Goal: Transaction & Acquisition: Purchase product/service

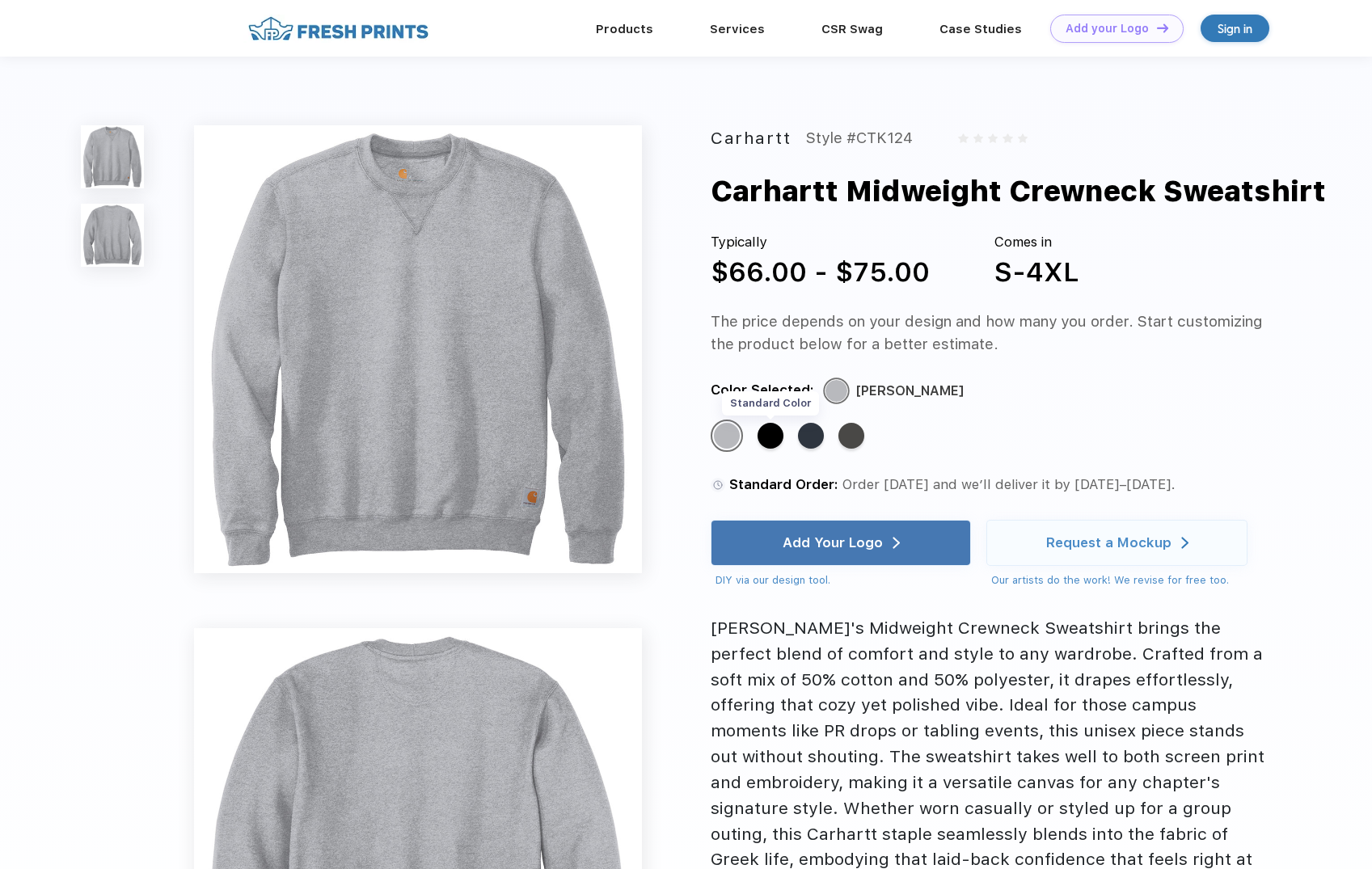
click at [764, 448] on div "Standard Color" at bounding box center [770, 435] width 26 height 26
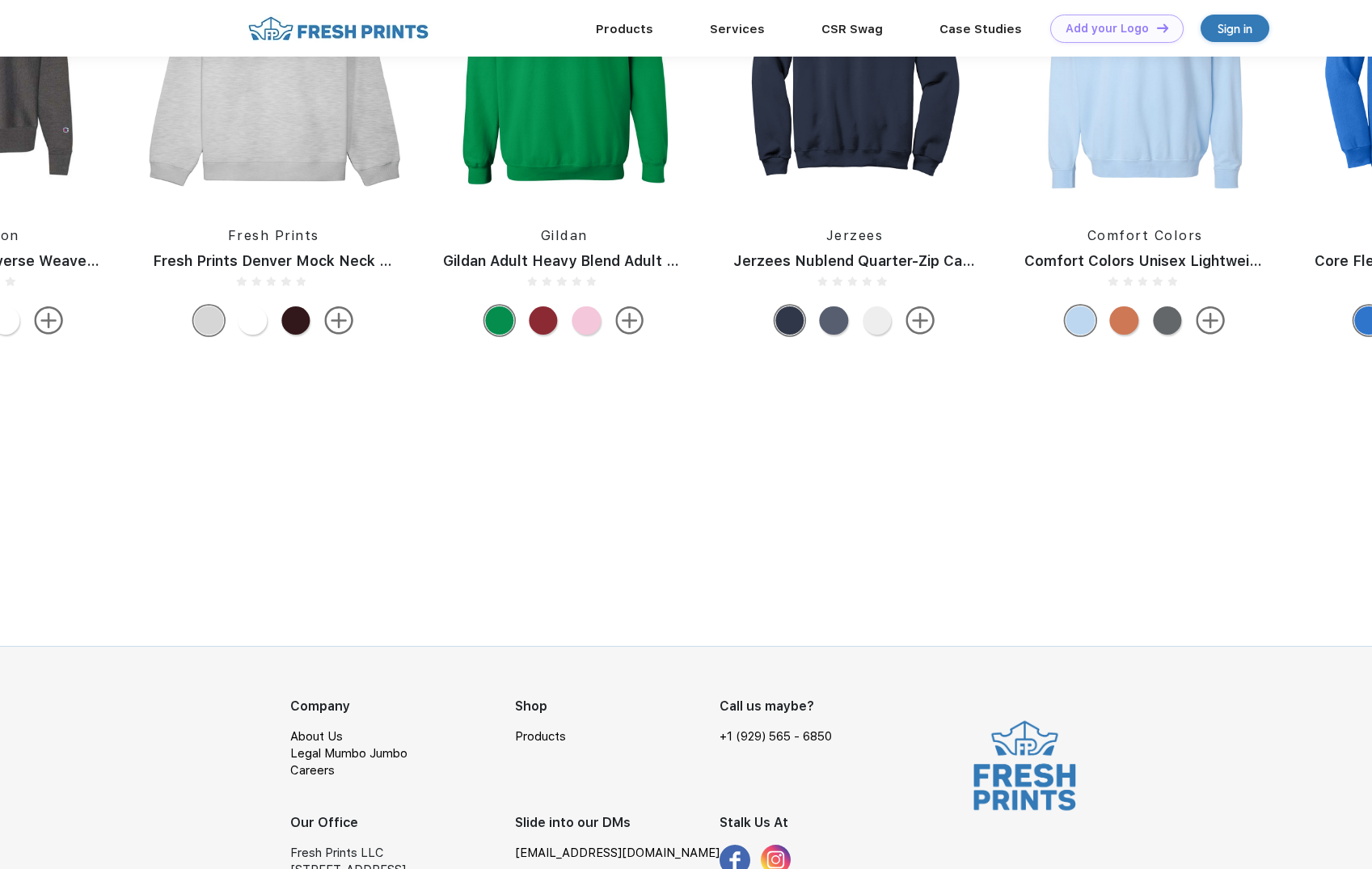
scroll to position [1384, 0]
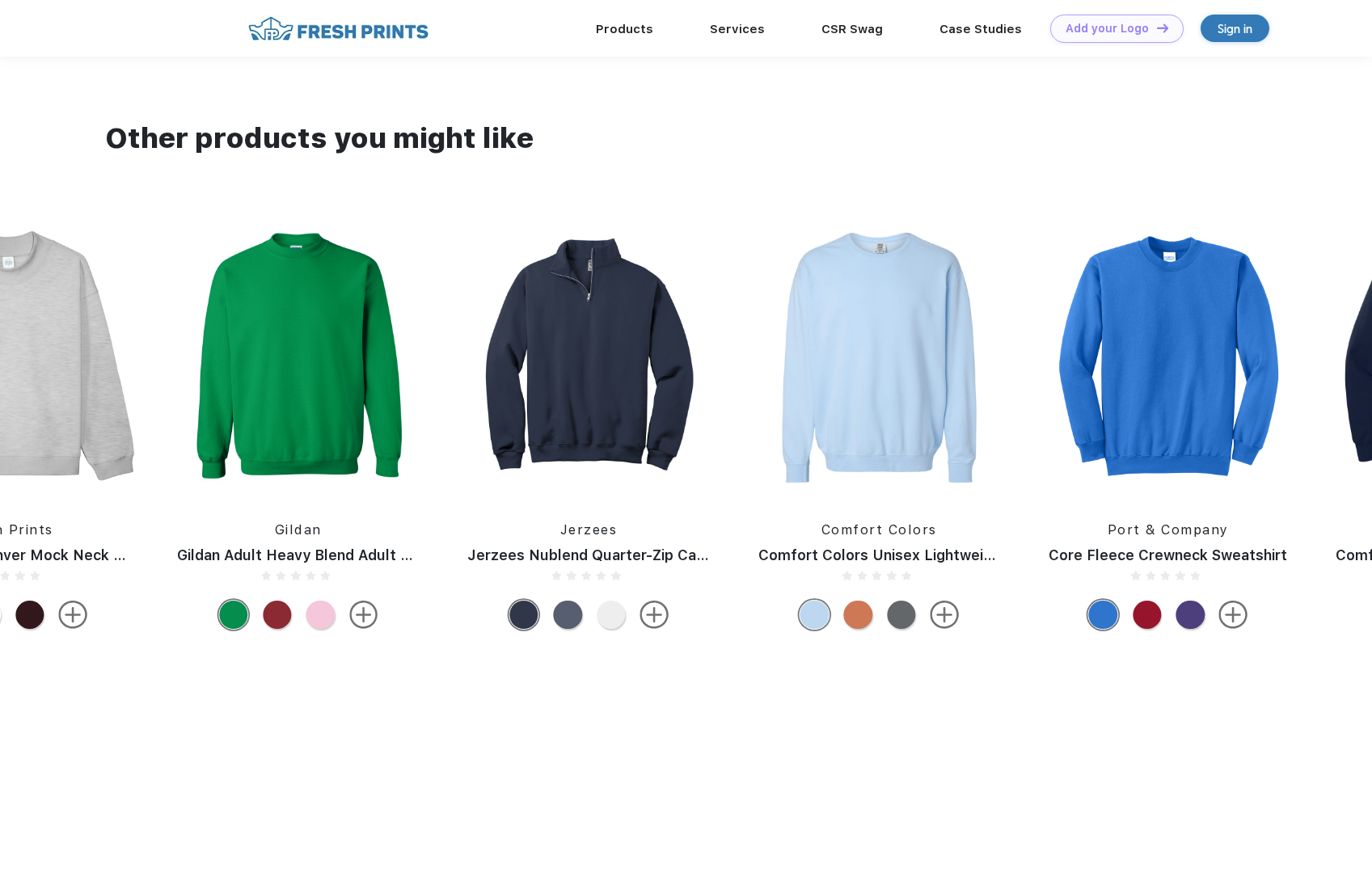
drag, startPoint x: 491, startPoint y: 389, endPoint x: 707, endPoint y: 313, distance: 229.0
click at [701, 314] on img at bounding box center [588, 357] width 274 height 274
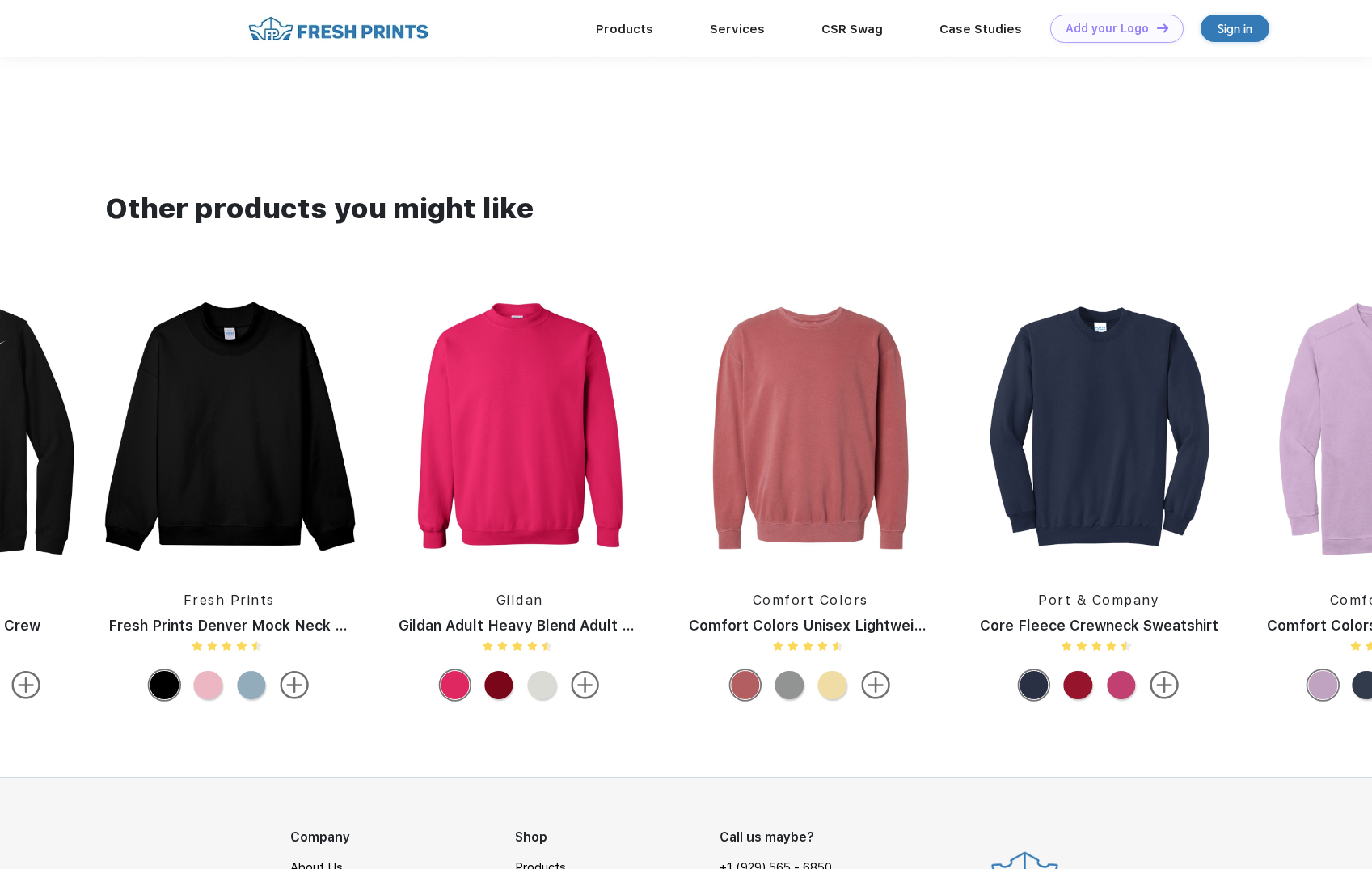
scroll to position [1516, 0]
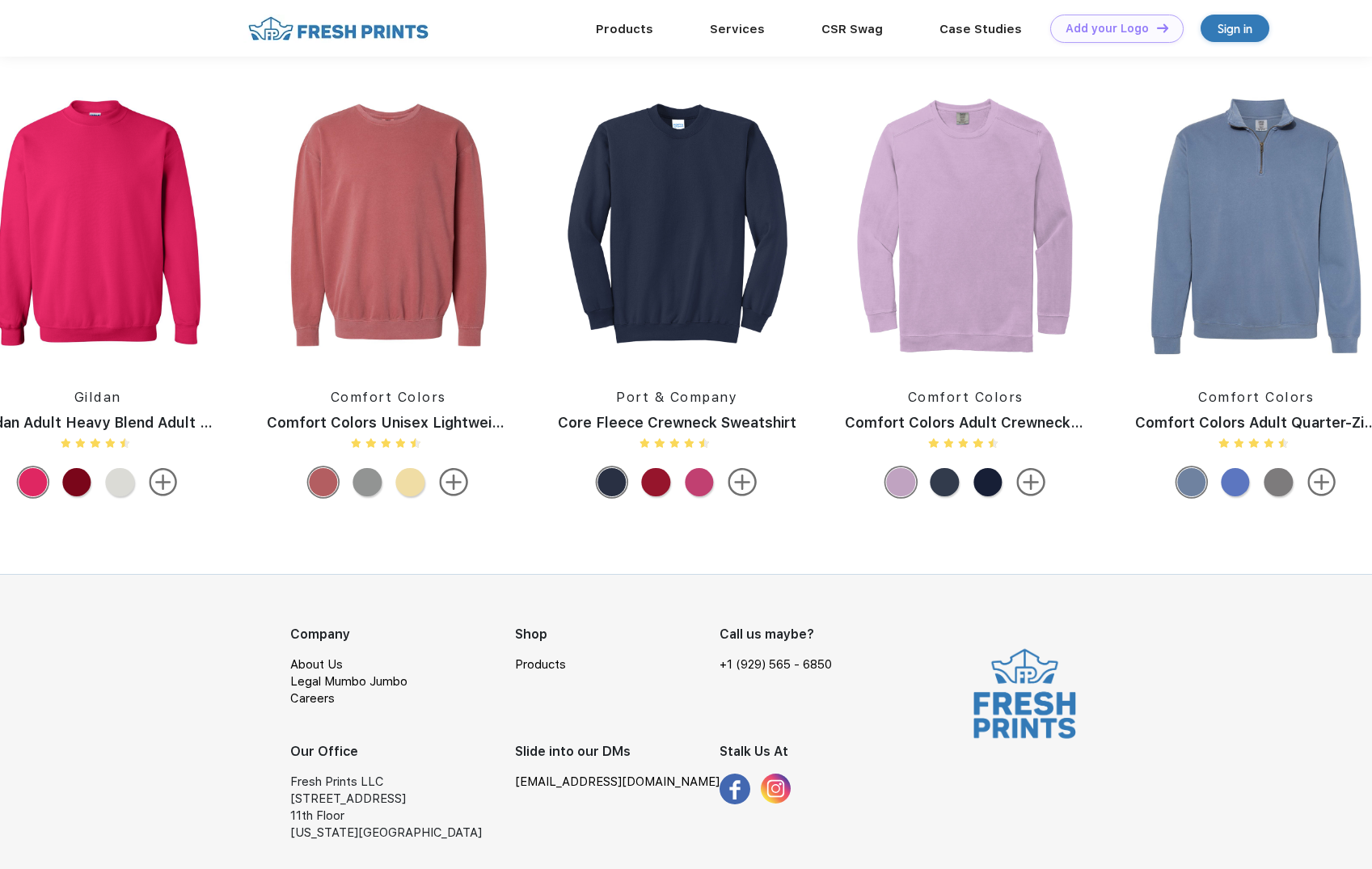
drag, startPoint x: 1170, startPoint y: 279, endPoint x: 325, endPoint y: 201, distance: 848.6
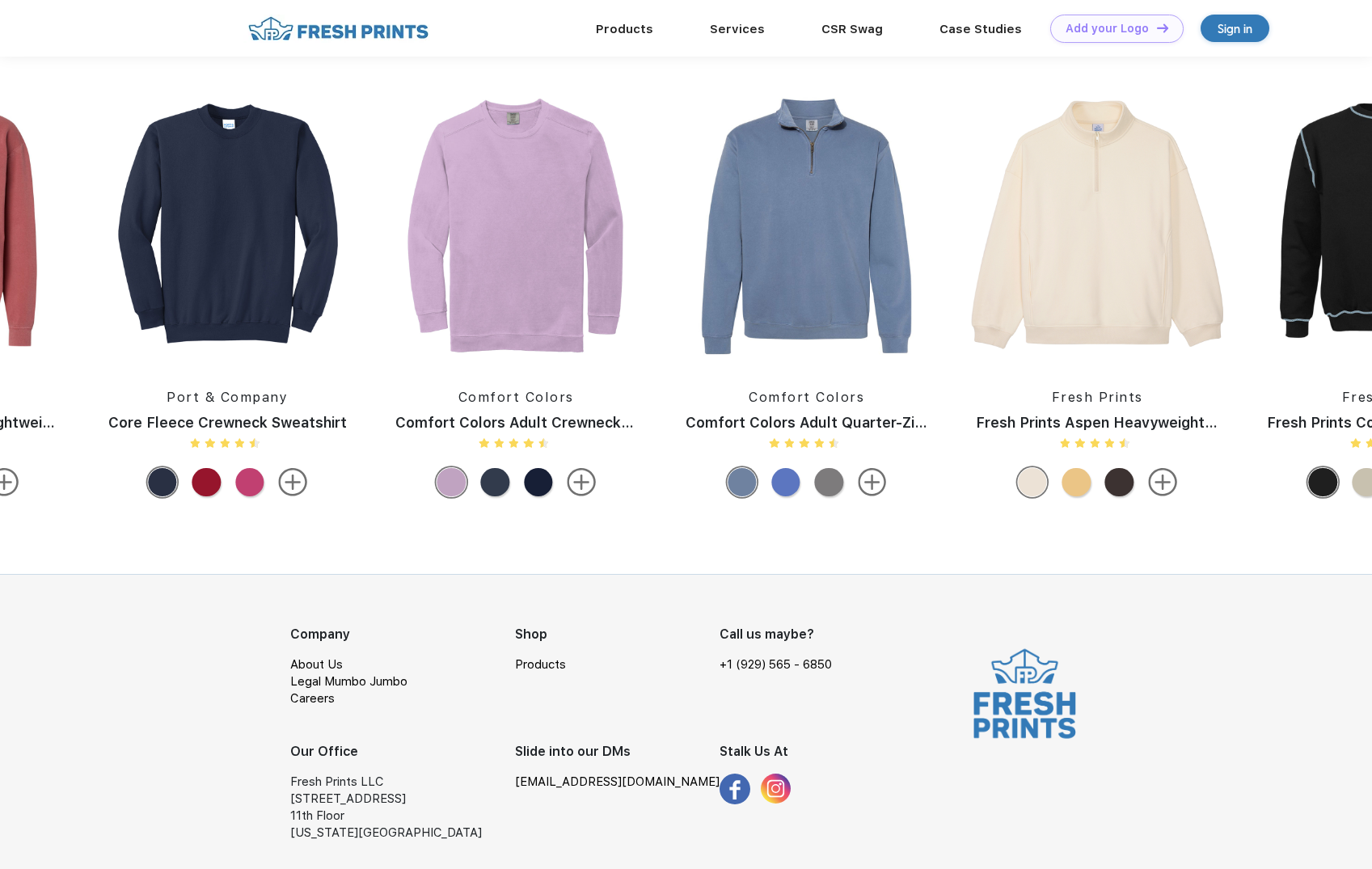
click at [192, 194] on img at bounding box center [227, 225] width 271 height 274
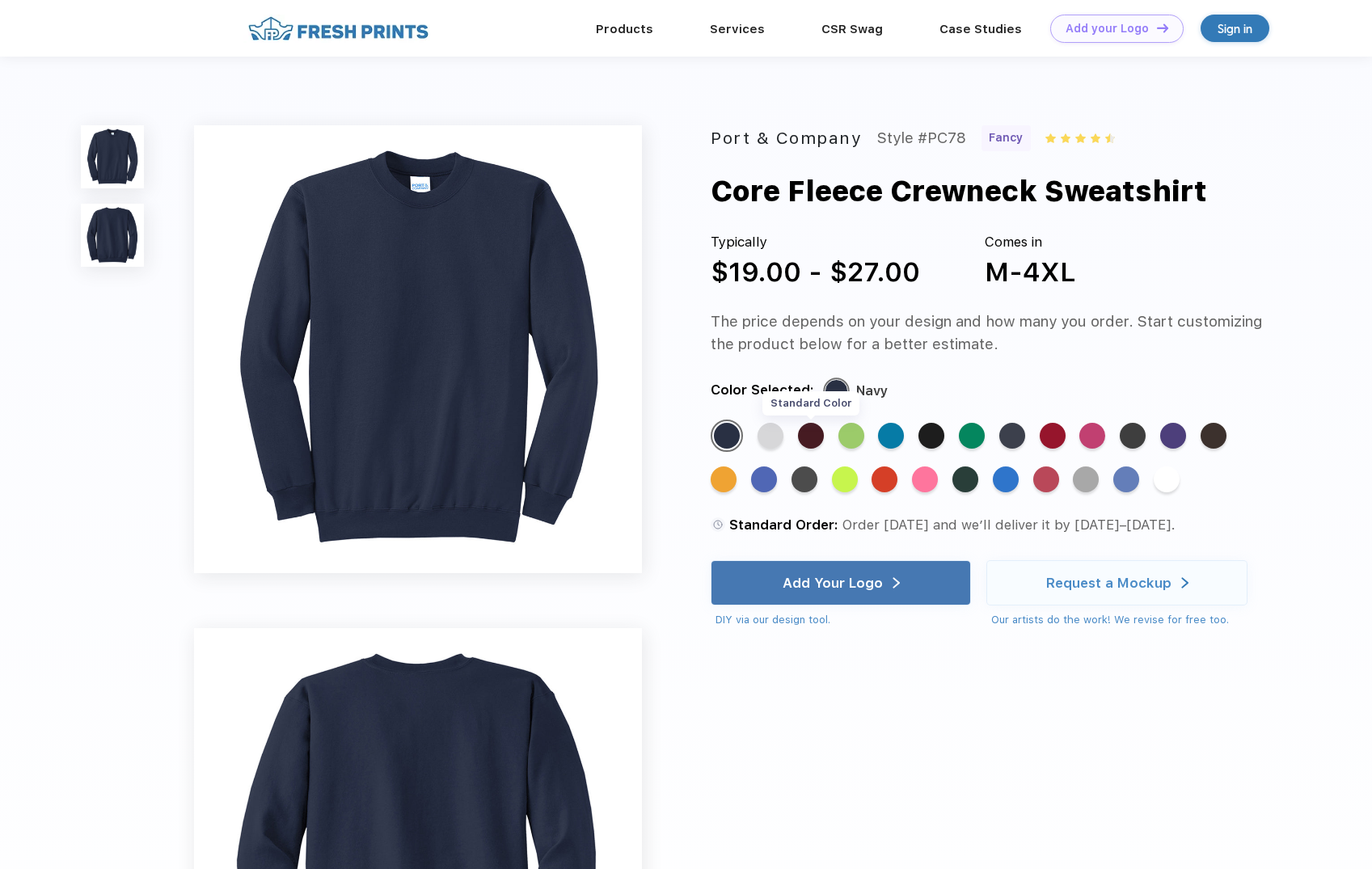
click at [807, 435] on div "Standard Color" at bounding box center [811, 435] width 26 height 26
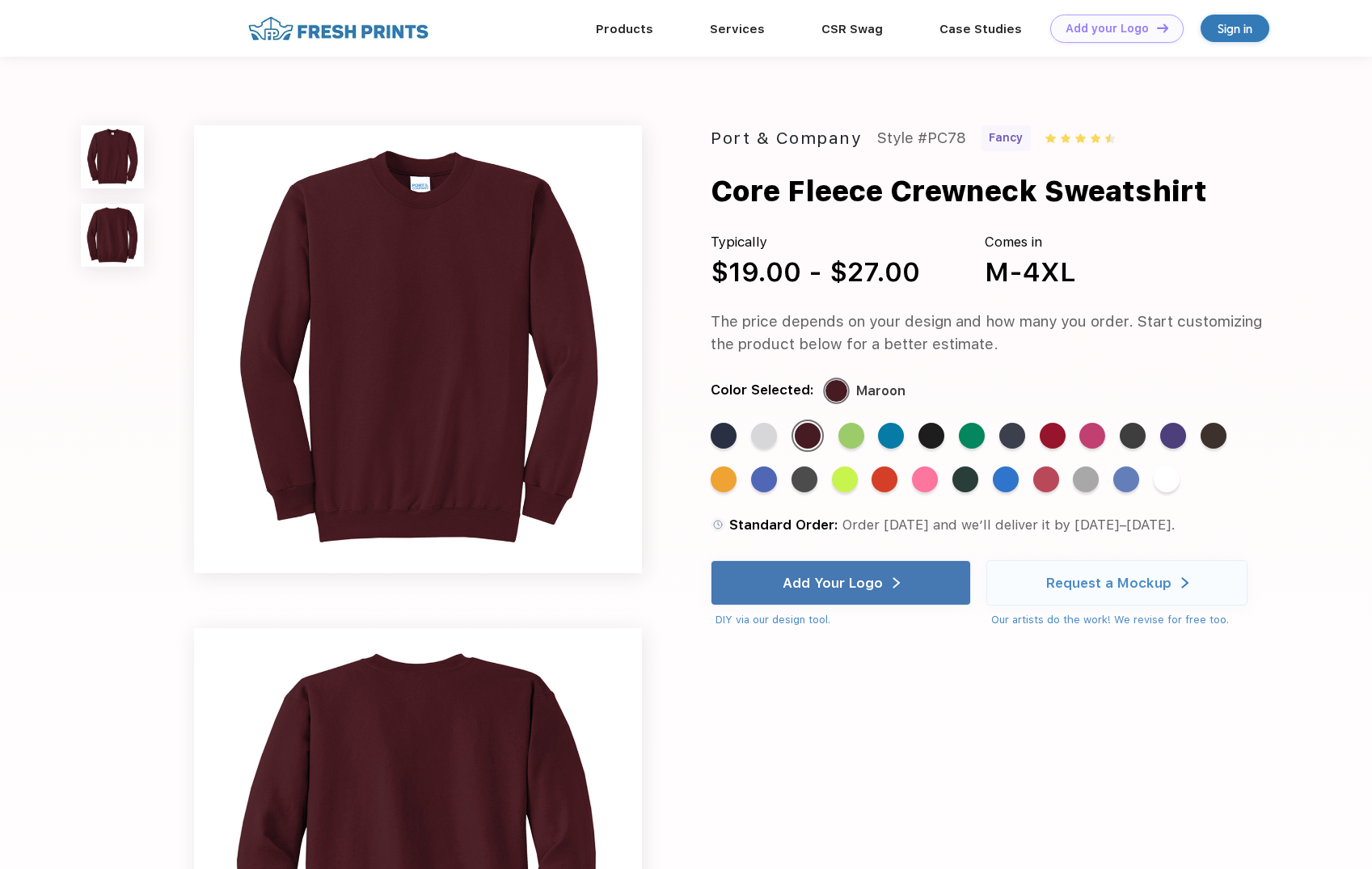
click at [1161, 430] on div "Standard Color Standard Color Standard Color Standard Color Standard Color Stan…" at bounding box center [976, 462] width 532 height 87
click at [1164, 430] on div "Standard Color" at bounding box center [1173, 435] width 26 height 26
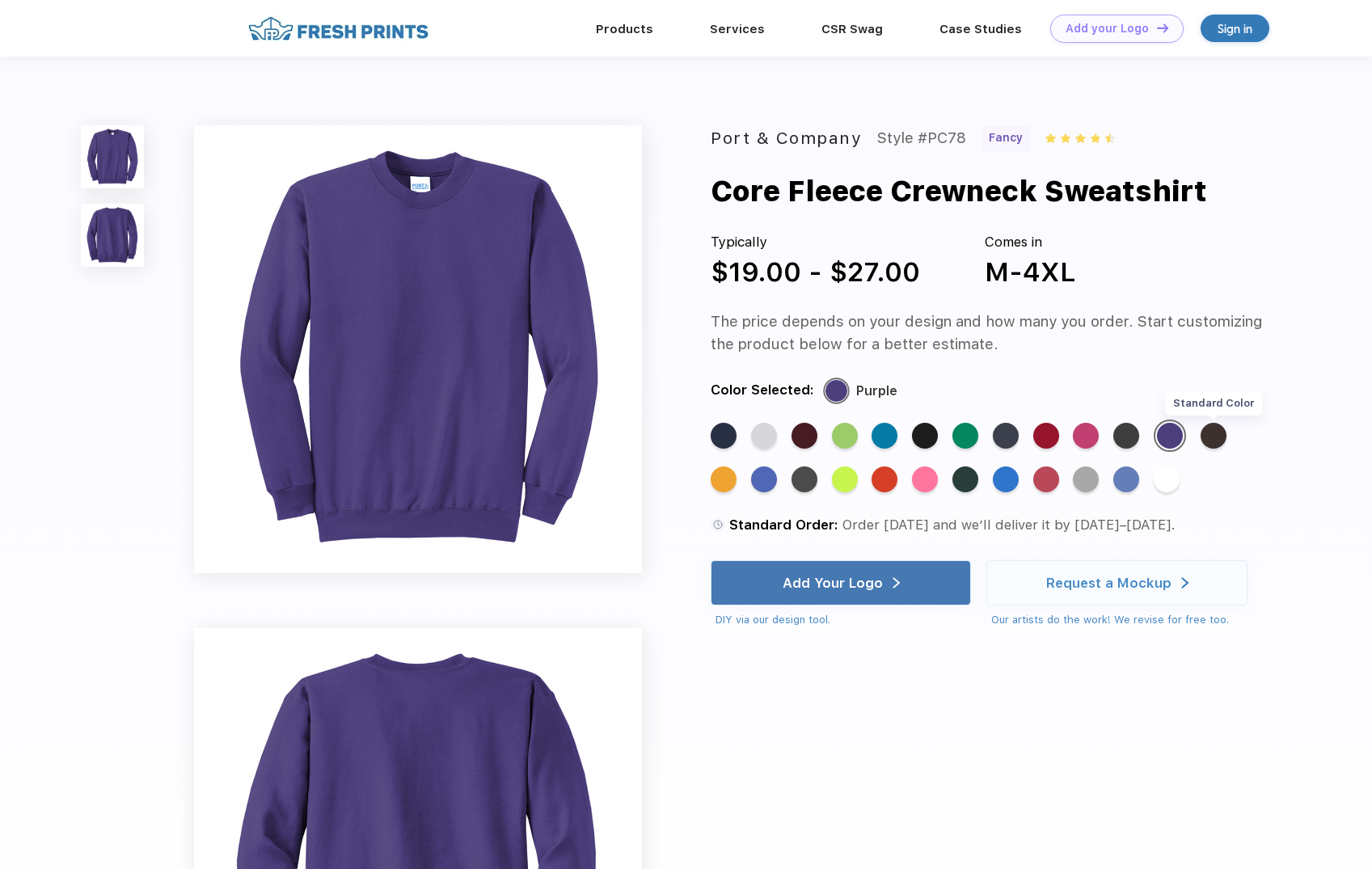
click at [1212, 432] on div "Standard Color" at bounding box center [1214, 435] width 26 height 26
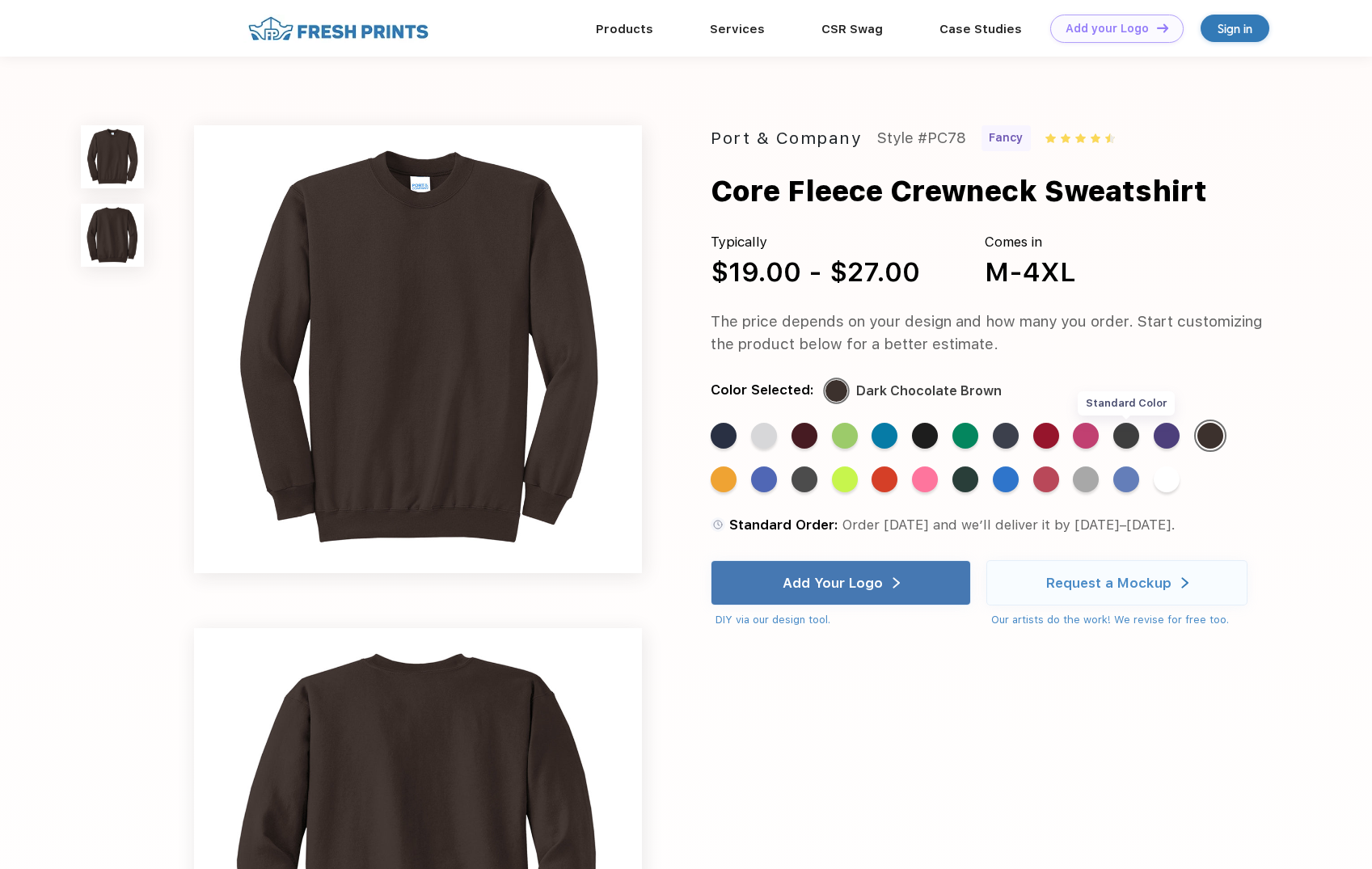
click at [1123, 439] on div "Standard Color" at bounding box center [1126, 435] width 26 height 26
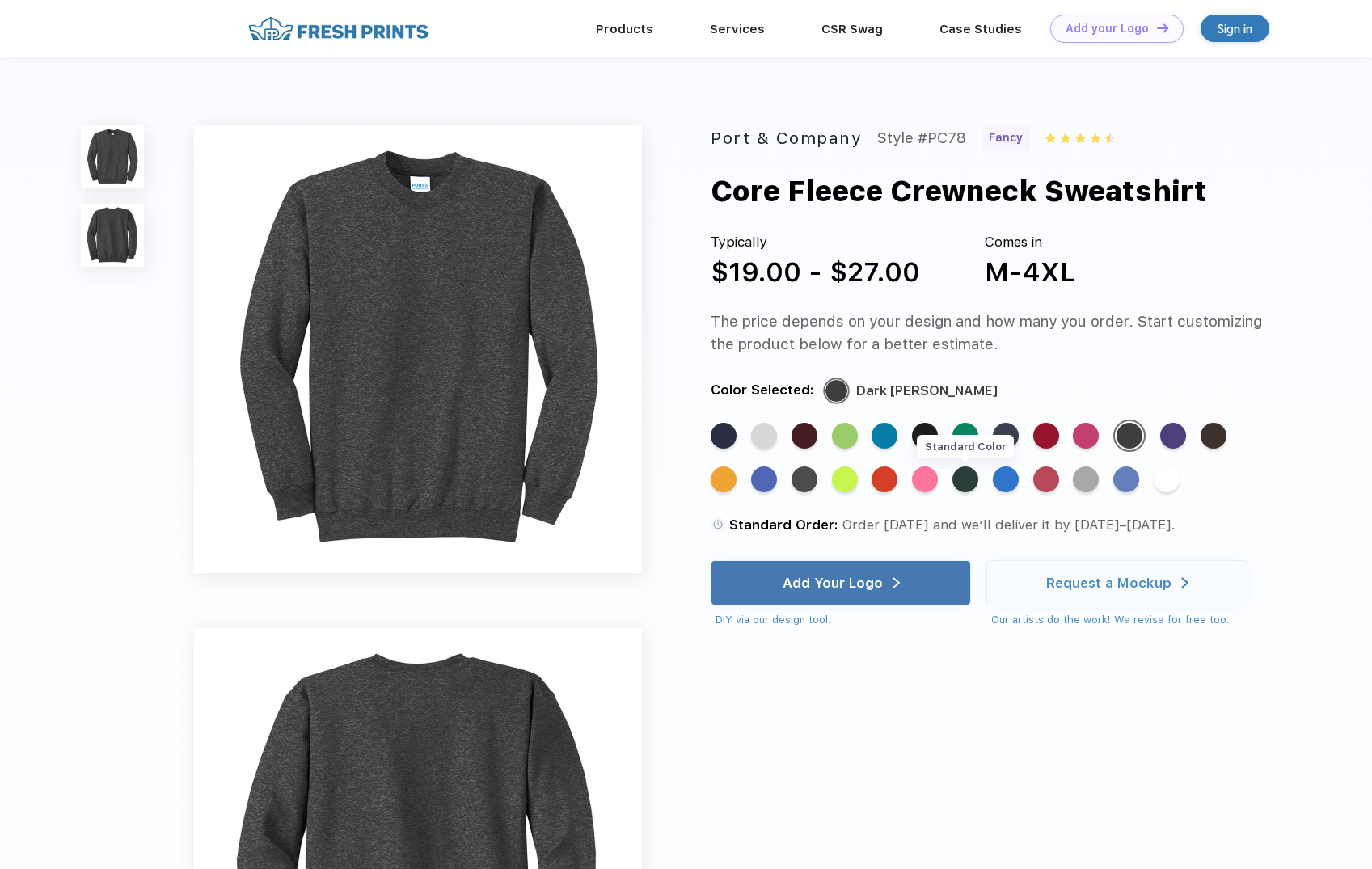
click at [956, 476] on div "Standard Color" at bounding box center [965, 479] width 26 height 26
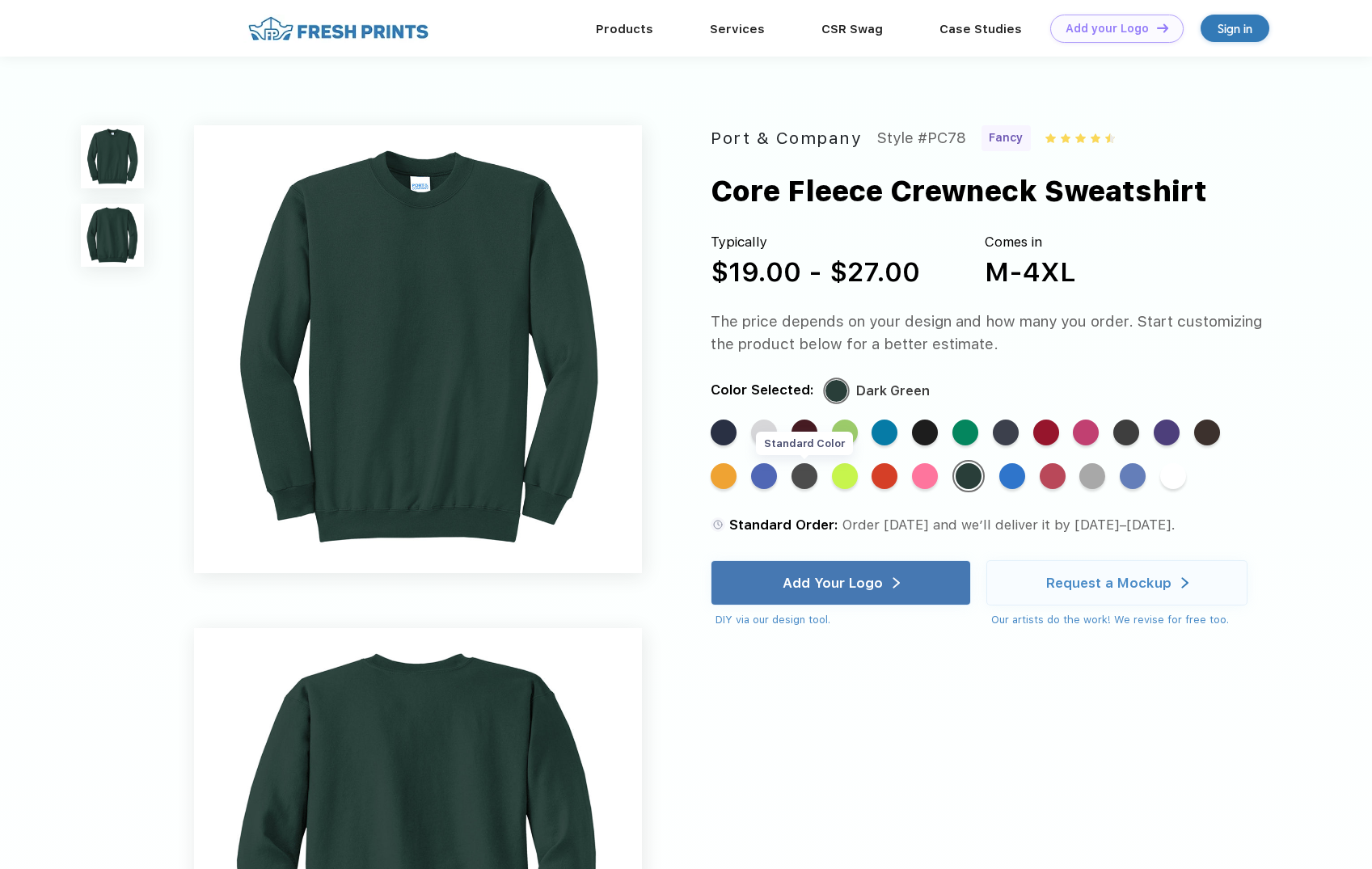
click at [802, 469] on div "Standard Color" at bounding box center [804, 476] width 26 height 26
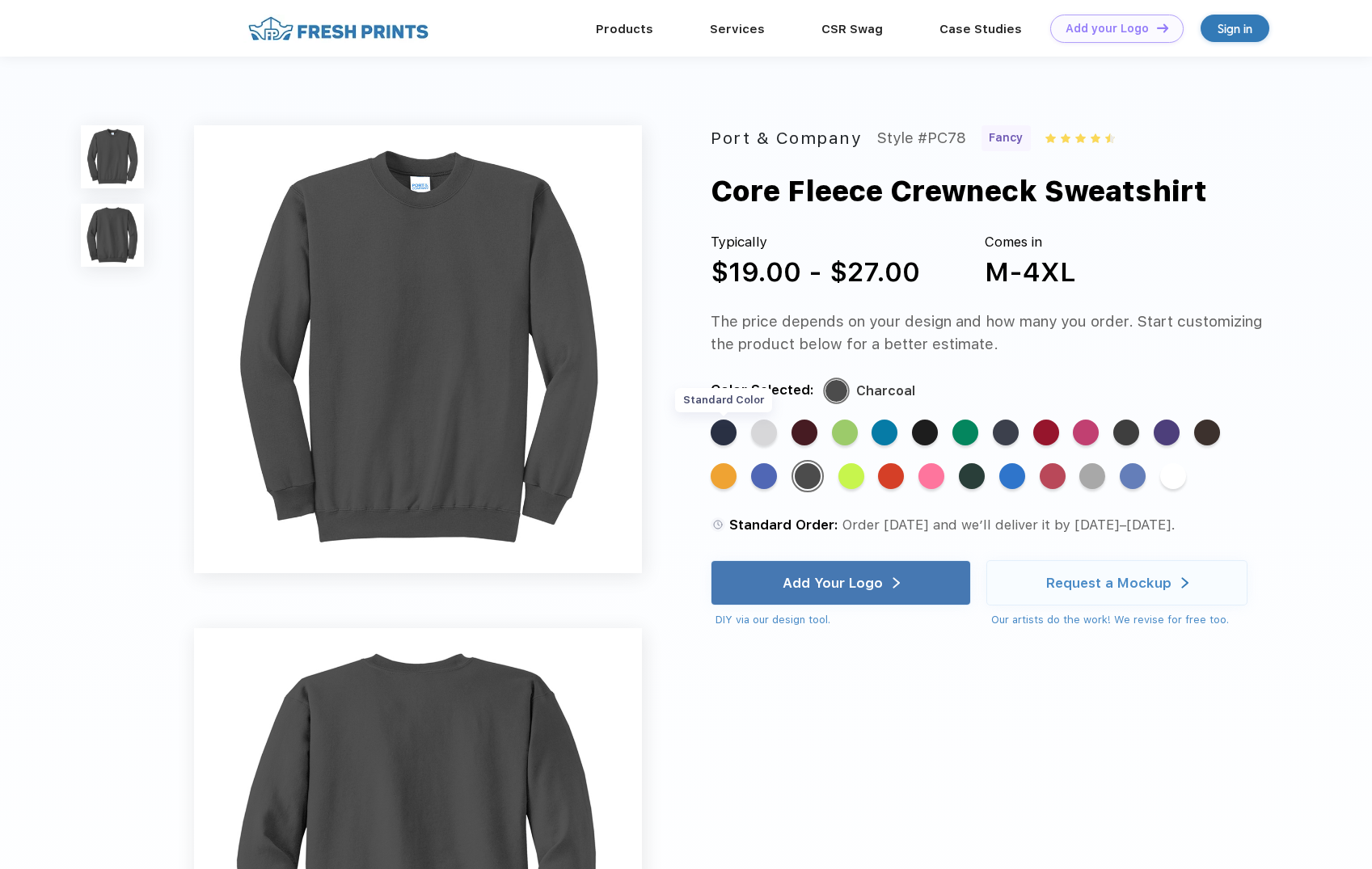
click at [725, 436] on div "Standard Color" at bounding box center [723, 432] width 26 height 26
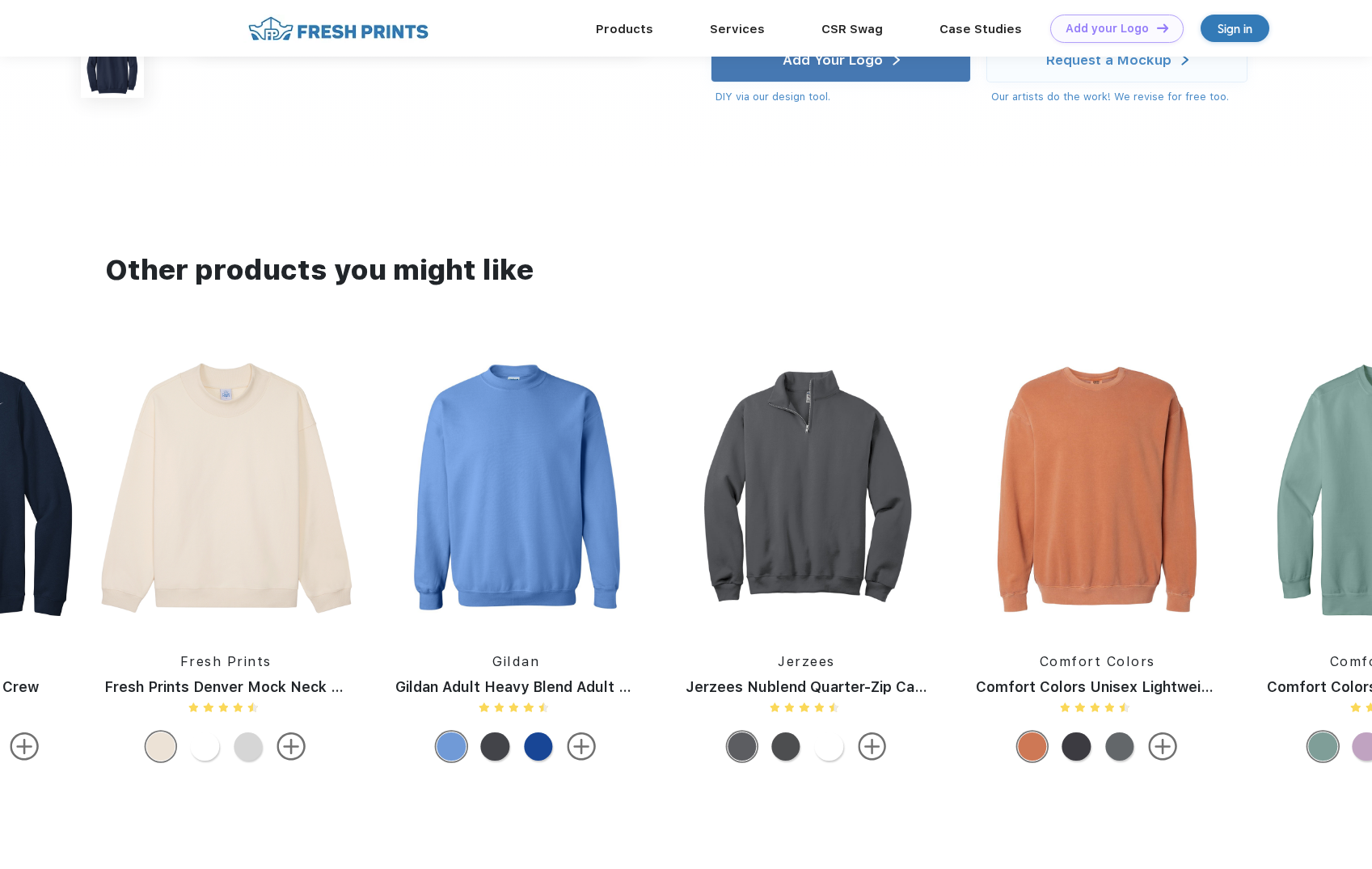
scroll to position [772, 0]
